Goal: Navigation & Orientation: Find specific page/section

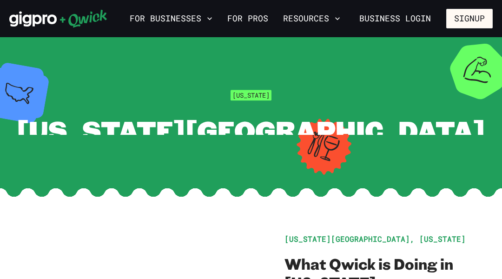
scroll to position [2000, 0]
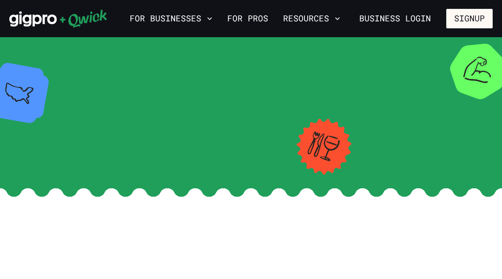
scroll to position [2199, 0]
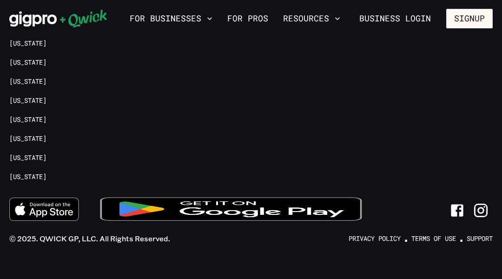
scroll to position [2160, 0]
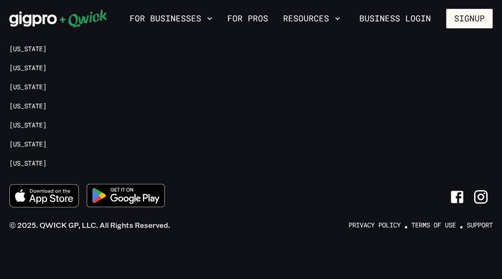
scroll to position [2012, 0]
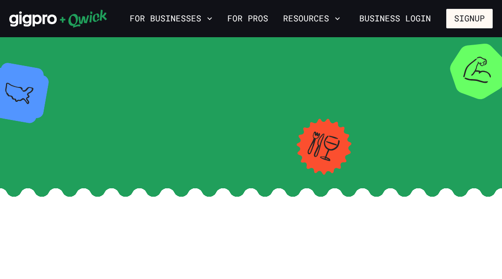
scroll to position [2160, 0]
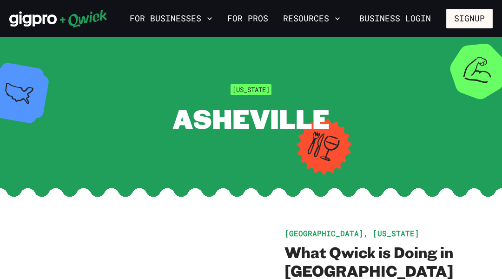
scroll to position [2117, 0]
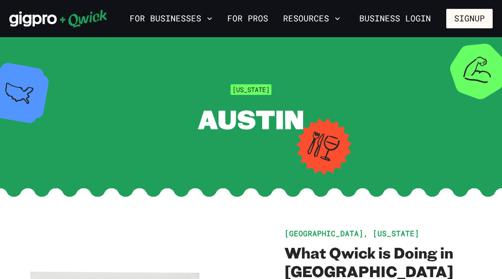
scroll to position [2109, 0]
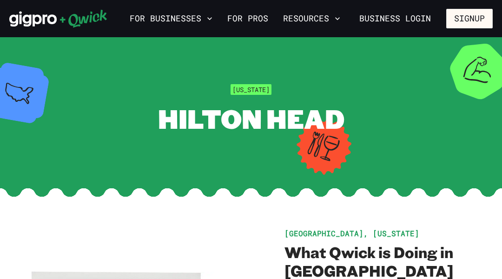
scroll to position [2109, 0]
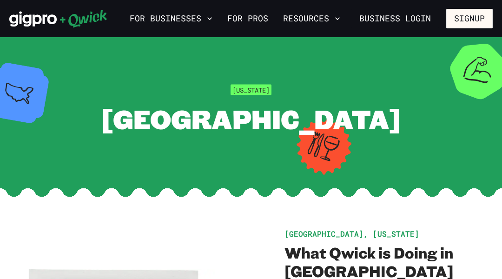
scroll to position [2093, 0]
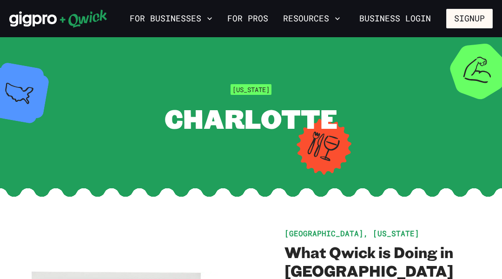
scroll to position [2109, 0]
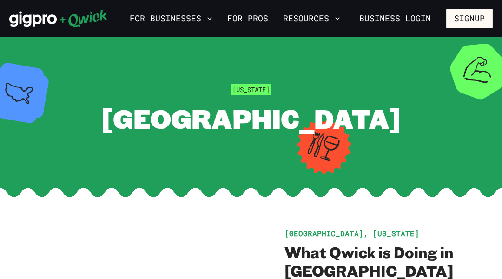
scroll to position [2167, 0]
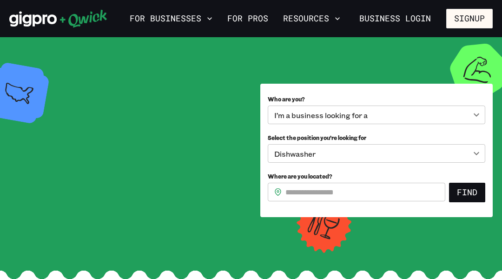
scroll to position [1451, 0]
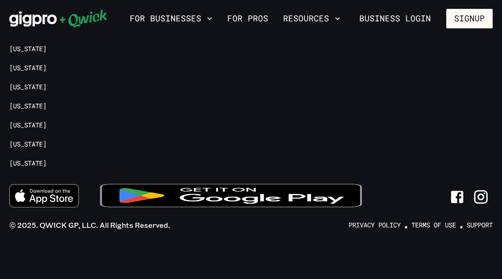
scroll to position [2093, 0]
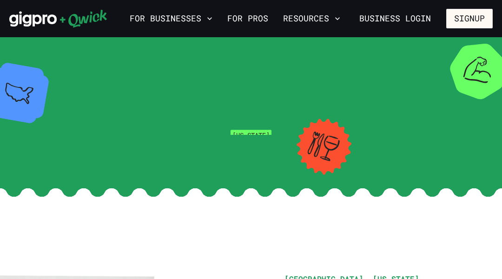
scroll to position [2116, 0]
